Goal: Browse casually: Explore the website without a specific task or goal

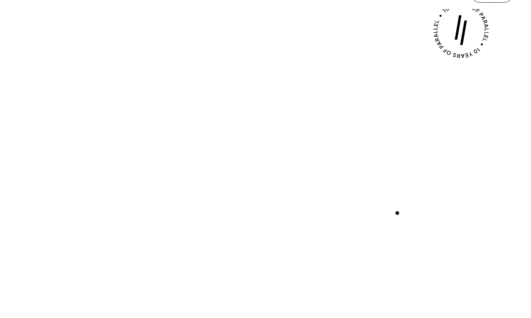
scroll to position [247, 0]
click at [268, 44] on div "Play with Sound" at bounding box center [265, 169] width 495 height 279
click at [269, 45] on div "Play with Sound" at bounding box center [265, 169] width 495 height 279
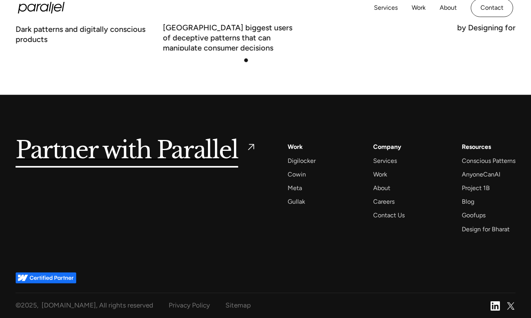
scroll to position [2949, 0]
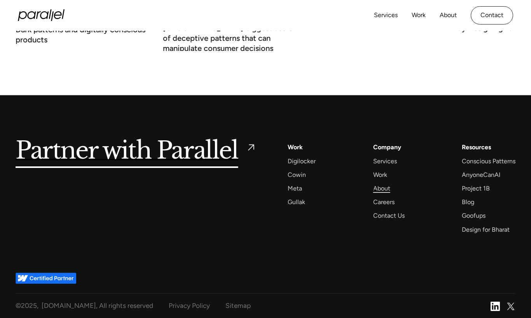
click at [375, 188] on div "About" at bounding box center [381, 188] width 17 height 10
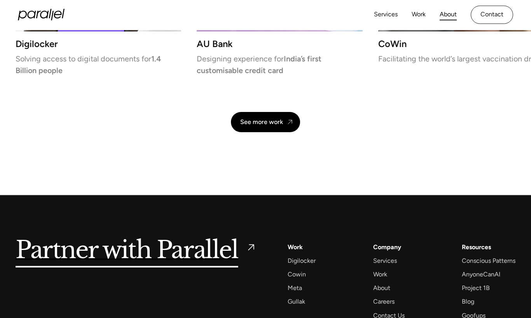
scroll to position [1733, 0]
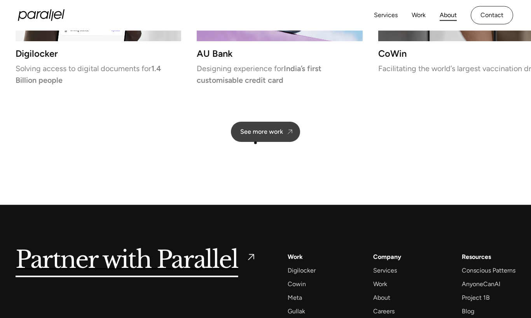
click at [255, 138] on link "See more work" at bounding box center [265, 132] width 69 height 20
